Goal: Task Accomplishment & Management: Complete application form

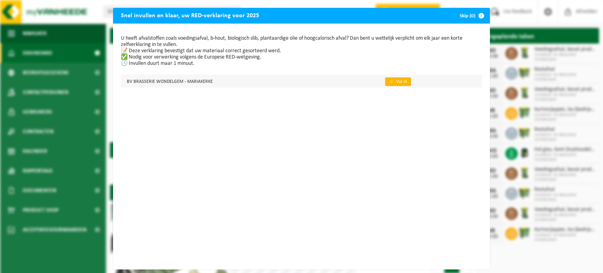
click at [385, 82] on link "👉 Vul in" at bounding box center [398, 81] width 26 height 9
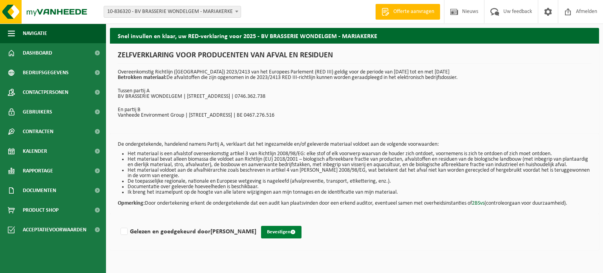
click at [278, 238] on button "Bevestigen" at bounding box center [281, 232] width 40 height 13
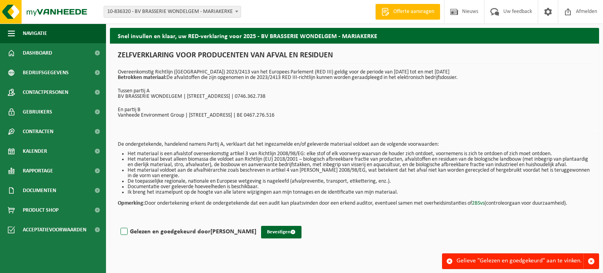
click at [126, 235] on label "Gelezen en goedgekeurd door [PERSON_NAME]" at bounding box center [187, 232] width 137 height 12
click at [256, 222] on input "Gelezen en goedgekeurd door [PERSON_NAME]" at bounding box center [256, 222] width 0 height 0
checkbox input "true"
click at [272, 238] on button "Bevestigen" at bounding box center [281, 232] width 40 height 13
